Goal: Information Seeking & Learning: Compare options

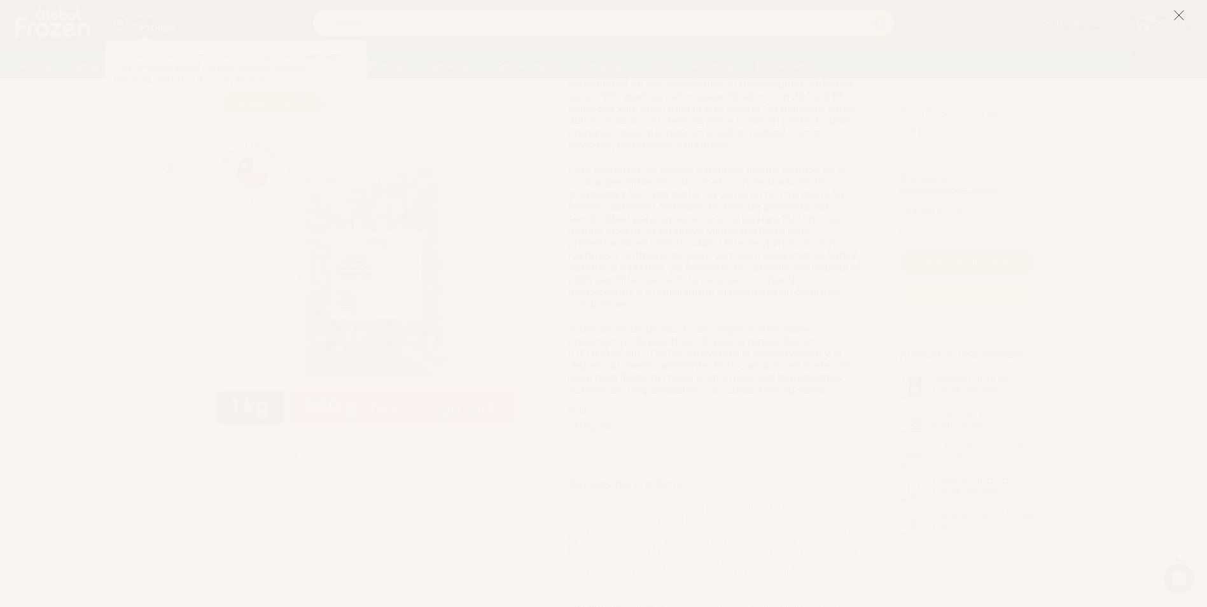
scroll to position [255, 0]
click at [1178, 7] on button at bounding box center [1179, 14] width 11 height 27
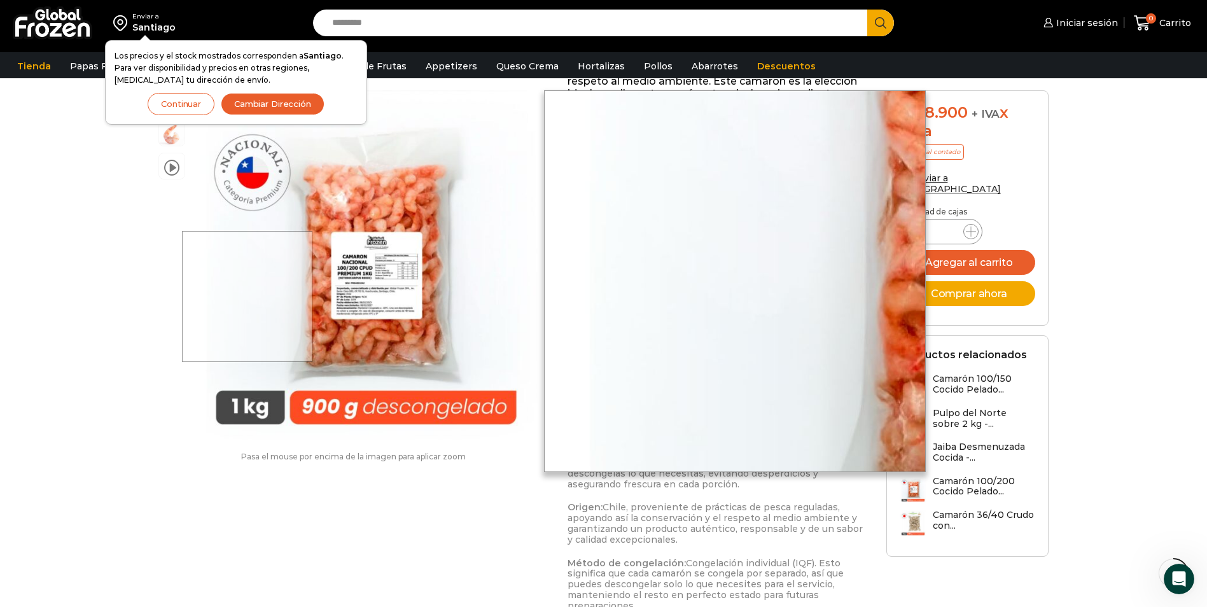
scroll to position [701, 0]
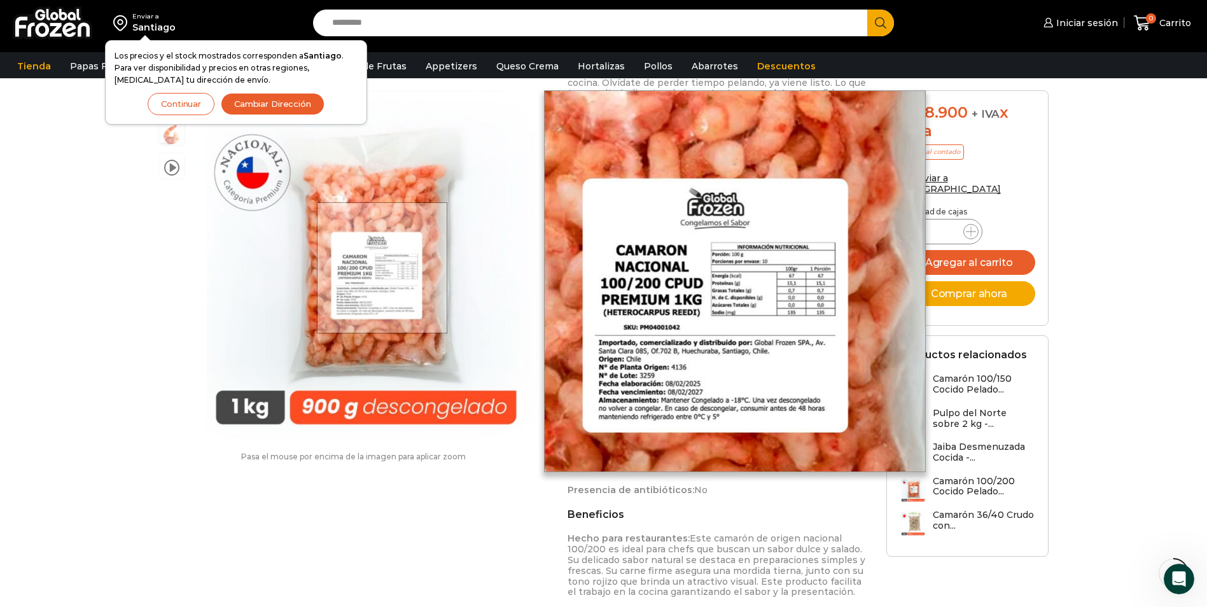
click at [383, 267] on div at bounding box center [382, 267] width 131 height 131
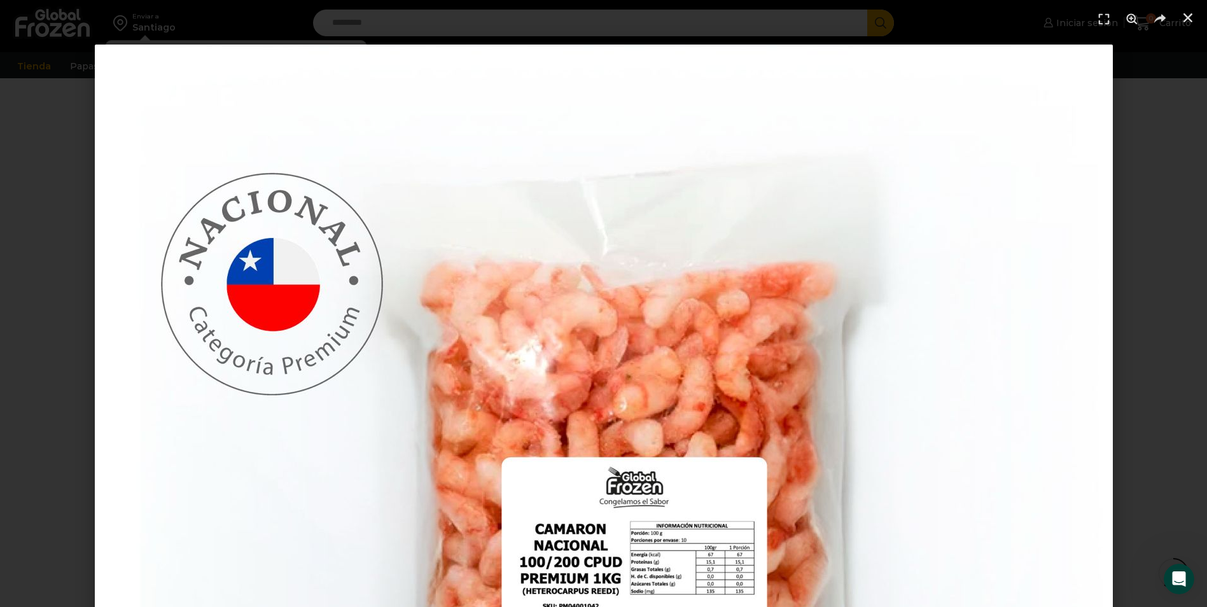
scroll to position [1019, 0]
click at [463, 241] on img "1 / 1" at bounding box center [604, 554] width 1018 height 1018
click at [1013, 144] on img "1 / 1" at bounding box center [604, 554] width 1018 height 1018
click at [1183, 18] on icon "Cerrar (Esc)" at bounding box center [1188, 17] width 13 height 13
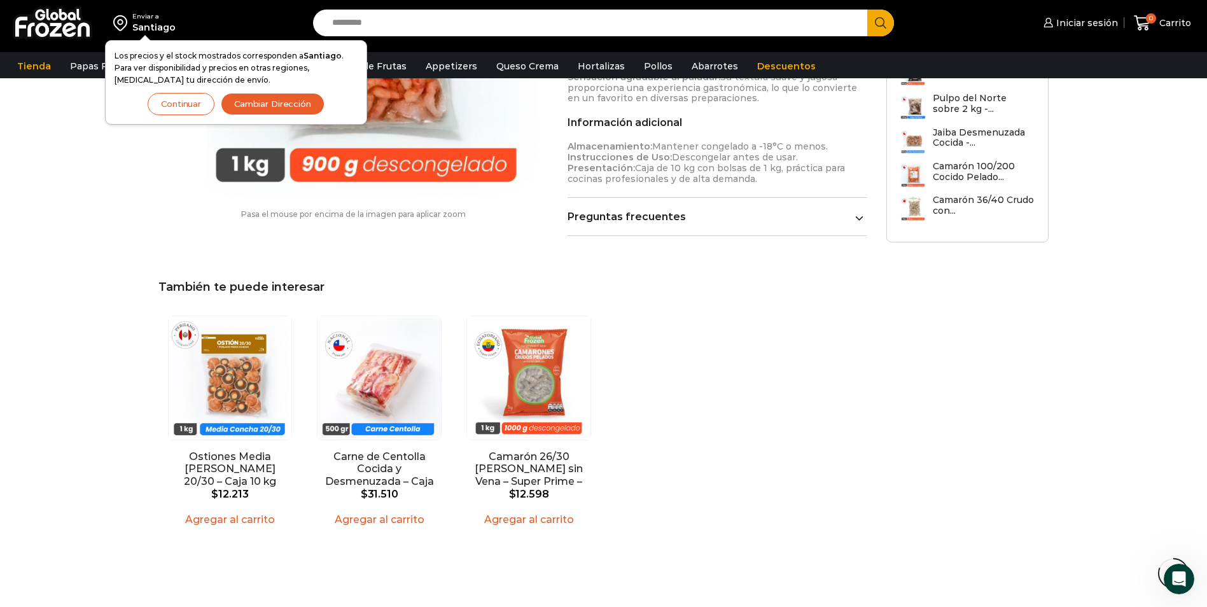
click at [948, 201] on h3 "Camarón 36/40 Crudo con..." at bounding box center [984, 206] width 103 height 22
